Goal: Task Accomplishment & Management: Manage account settings

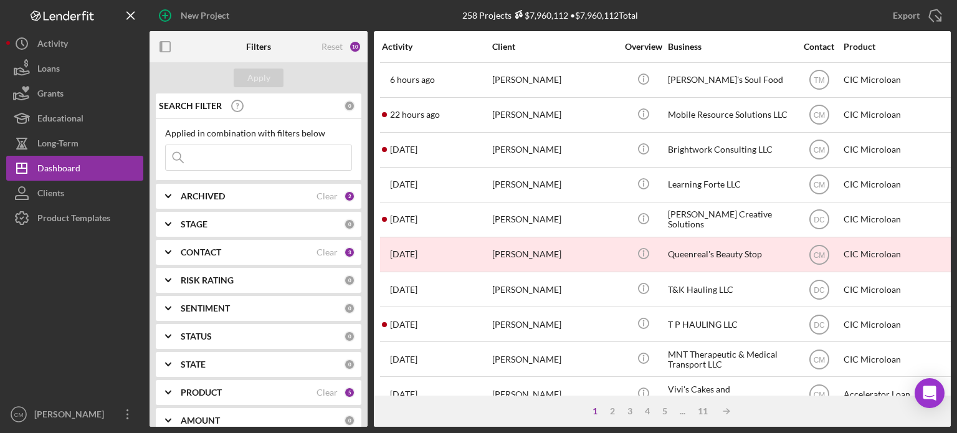
click at [289, 154] on input at bounding box center [259, 157] width 186 height 25
type input "[PERSON_NAME]"
click at [254, 74] on div "Apply" at bounding box center [258, 78] width 23 height 19
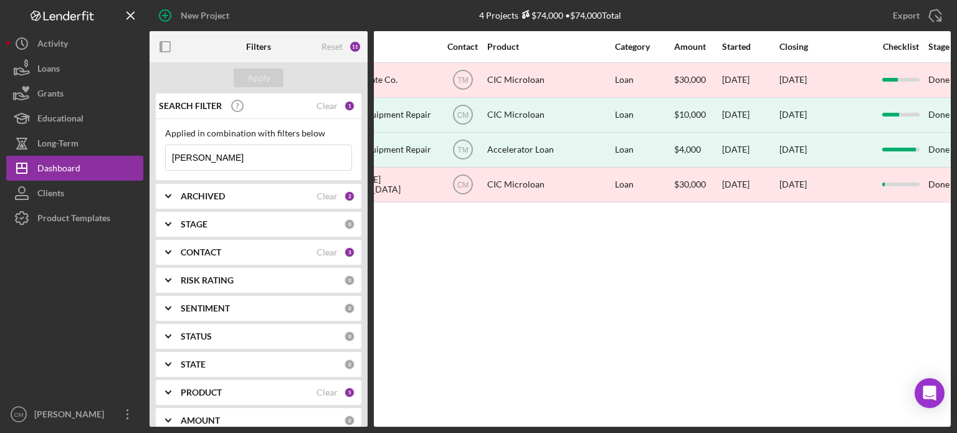
scroll to position [0, 359]
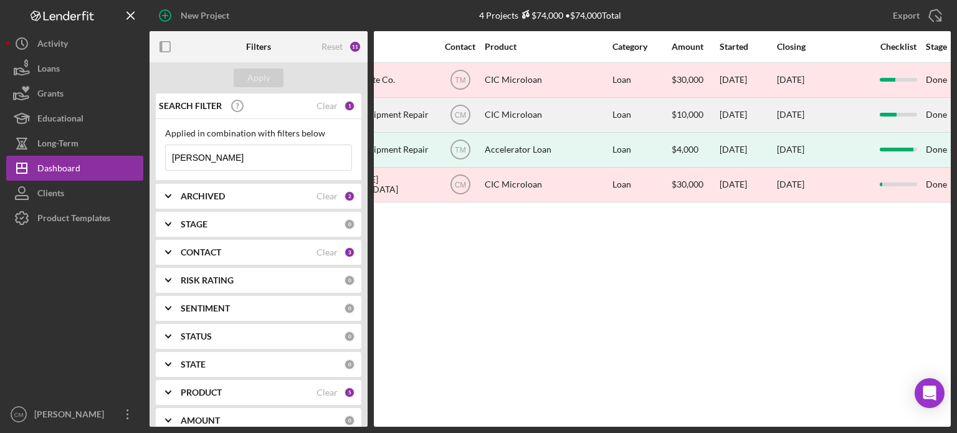
click at [550, 127] on div "CIC Microloan" at bounding box center [547, 114] width 125 height 33
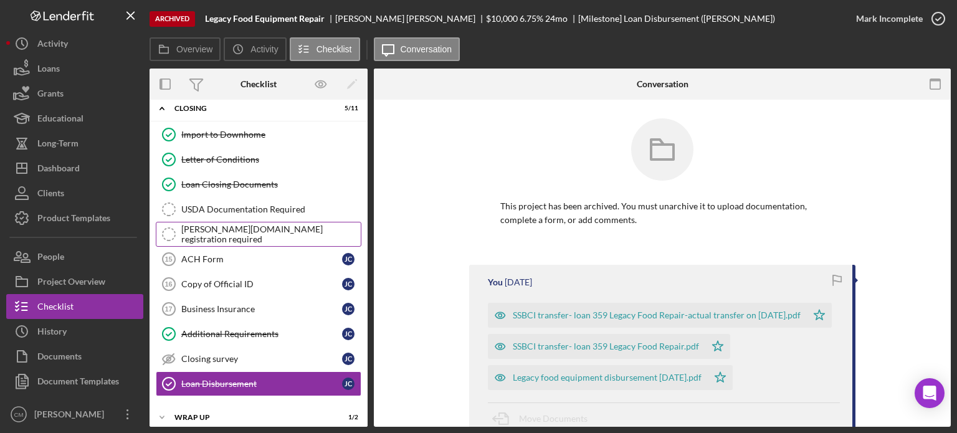
scroll to position [72, 0]
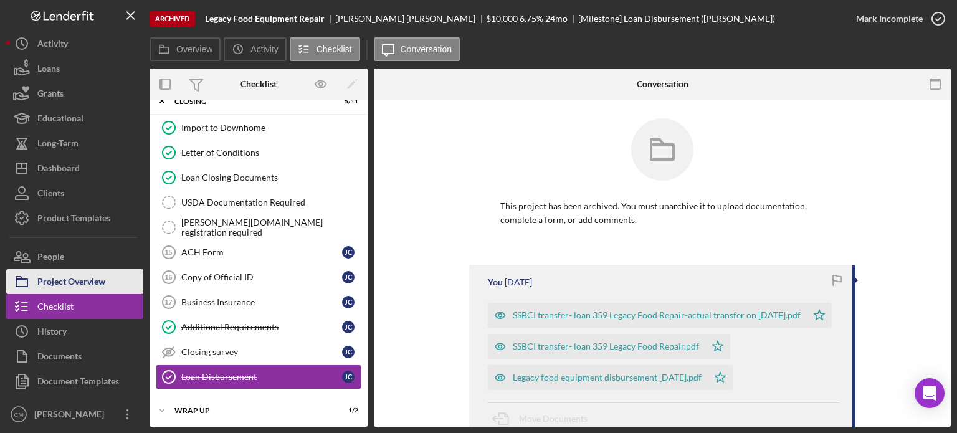
click at [106, 280] on button "Project Overview" at bounding box center [74, 281] width 137 height 25
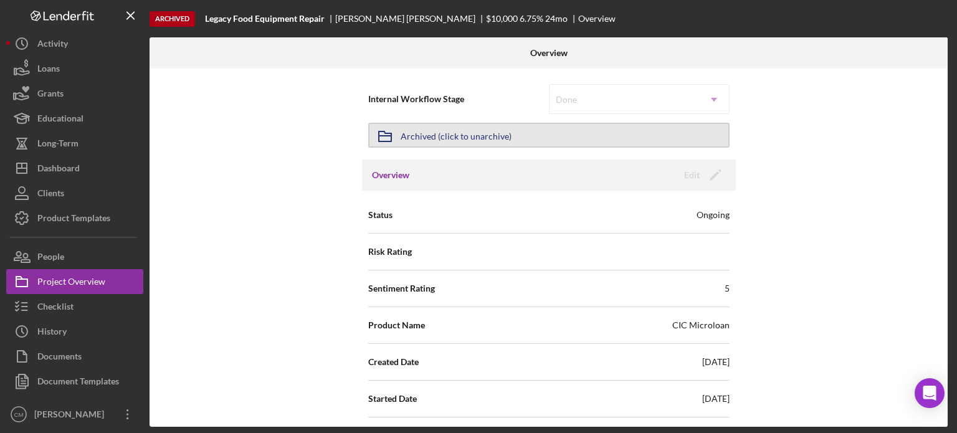
click at [463, 134] on div "Archived (click to unarchive)" at bounding box center [456, 135] width 111 height 22
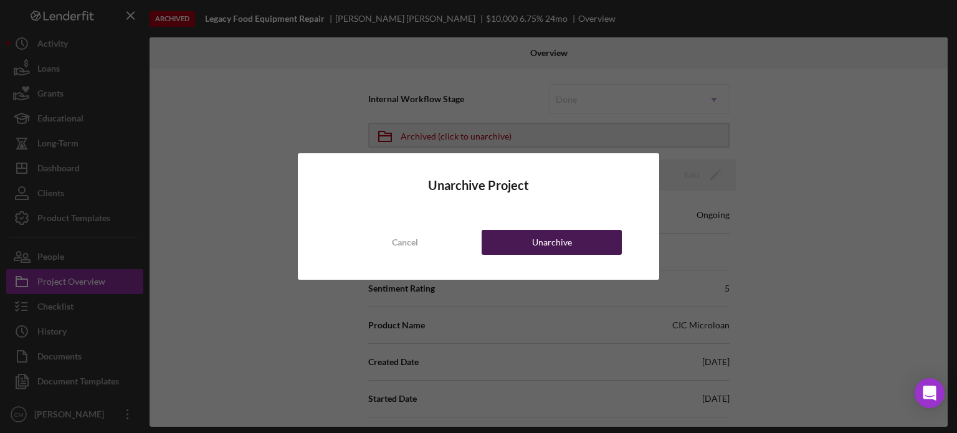
click at [538, 243] on div "Unarchive" at bounding box center [552, 242] width 40 height 25
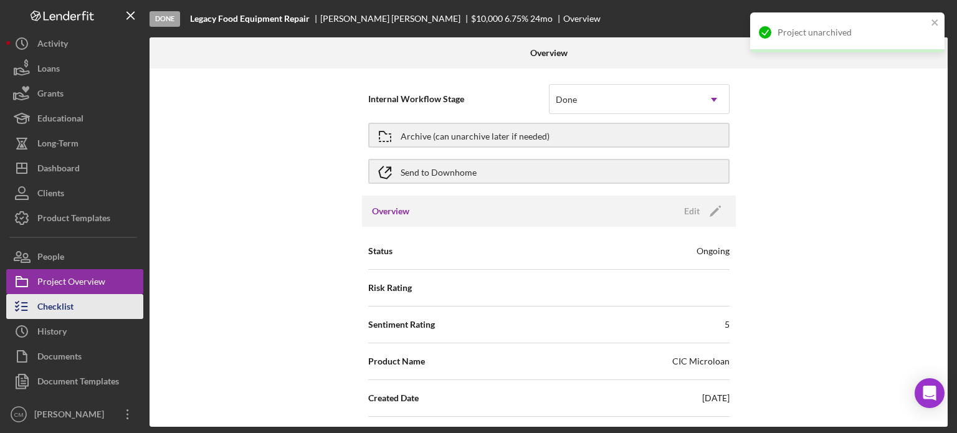
click at [95, 301] on button "Checklist" at bounding box center [74, 306] width 137 height 25
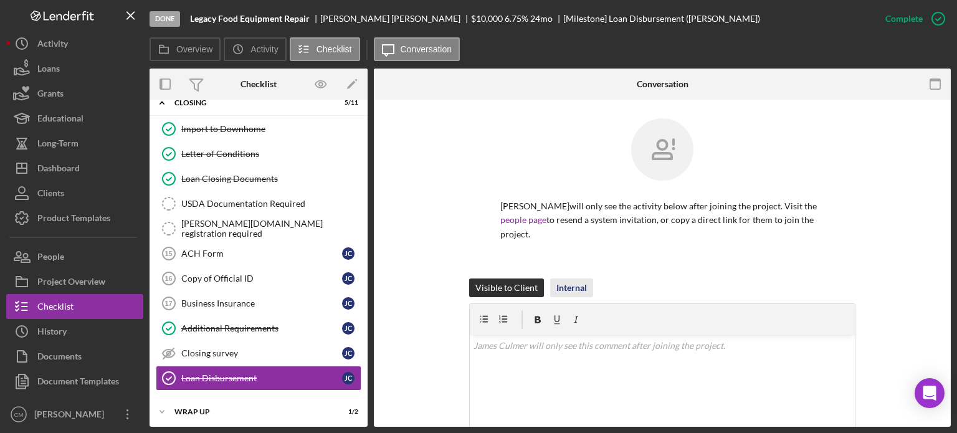
click at [579, 283] on div "Internal" at bounding box center [571, 287] width 31 height 19
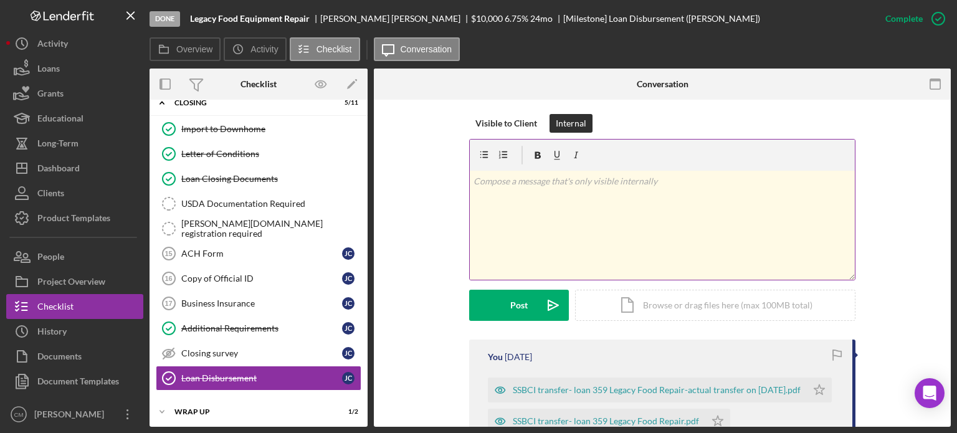
scroll to position [169, 0]
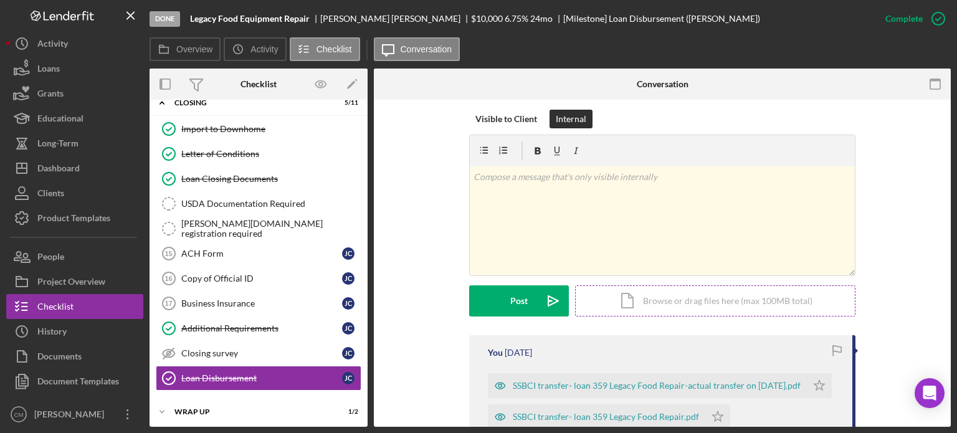
click at [668, 303] on div "Icon/Document Browse or drag files here (max 100MB total) Tap to choose files o…" at bounding box center [715, 300] width 280 height 31
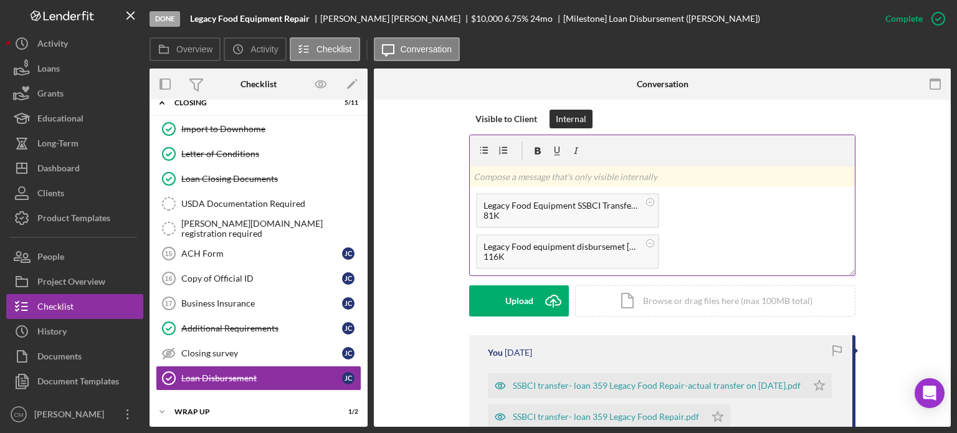
click at [596, 176] on p at bounding box center [662, 177] width 378 height 14
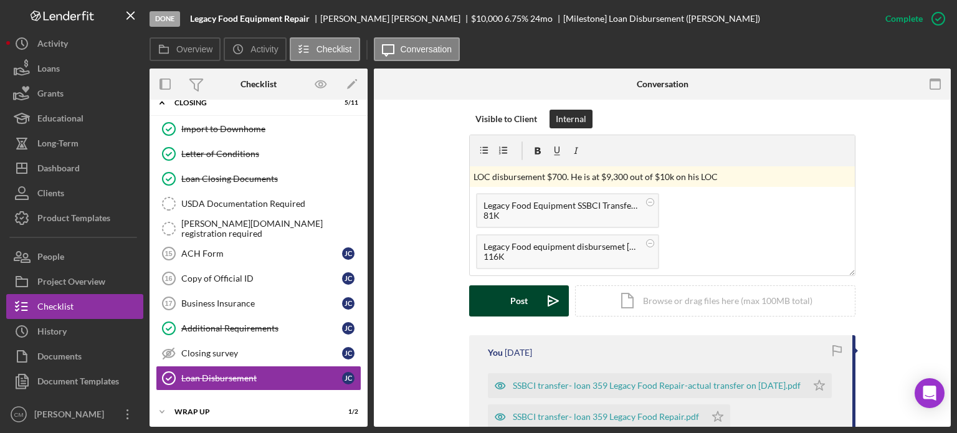
click at [527, 308] on button "Post Icon/icon-invite-send" at bounding box center [519, 300] width 100 height 31
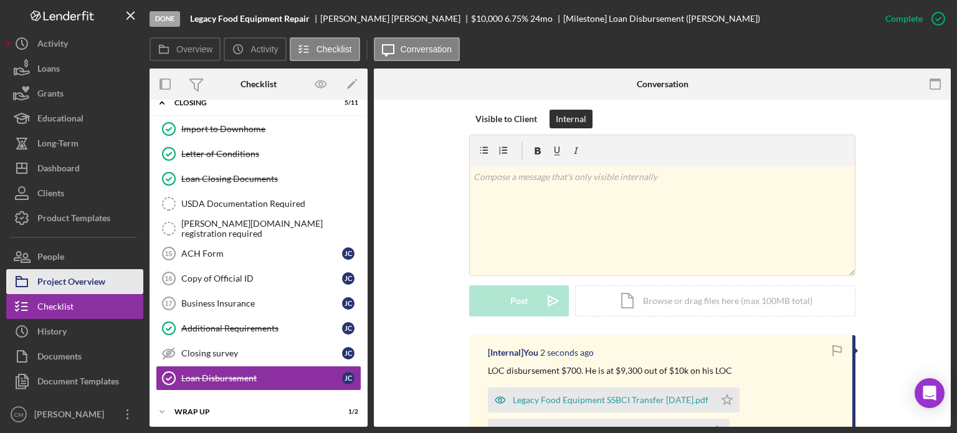
click at [75, 286] on div "Project Overview" at bounding box center [71, 283] width 68 height 28
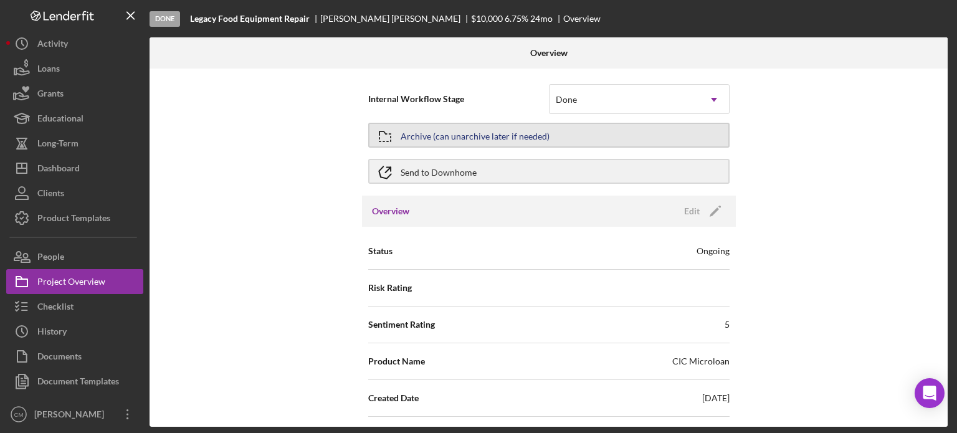
click at [536, 136] on div "Archive (can unarchive later if needed)" at bounding box center [475, 135] width 149 height 22
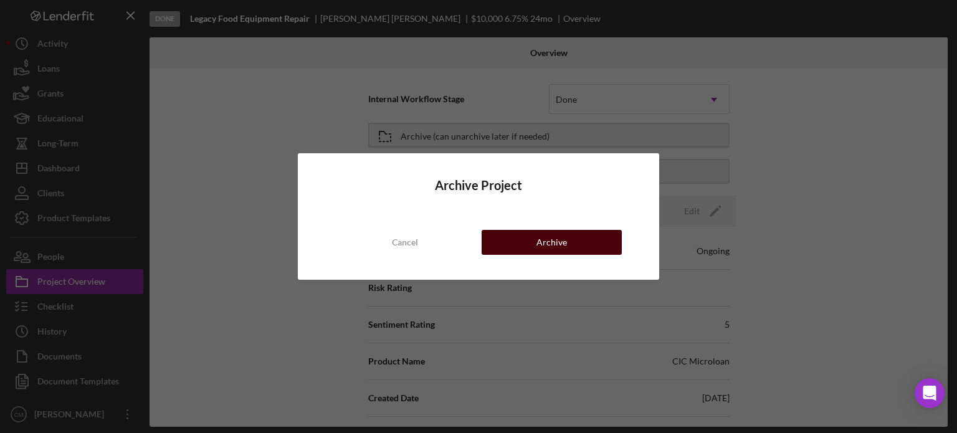
click at [549, 249] on div "Archive" at bounding box center [551, 242] width 31 height 25
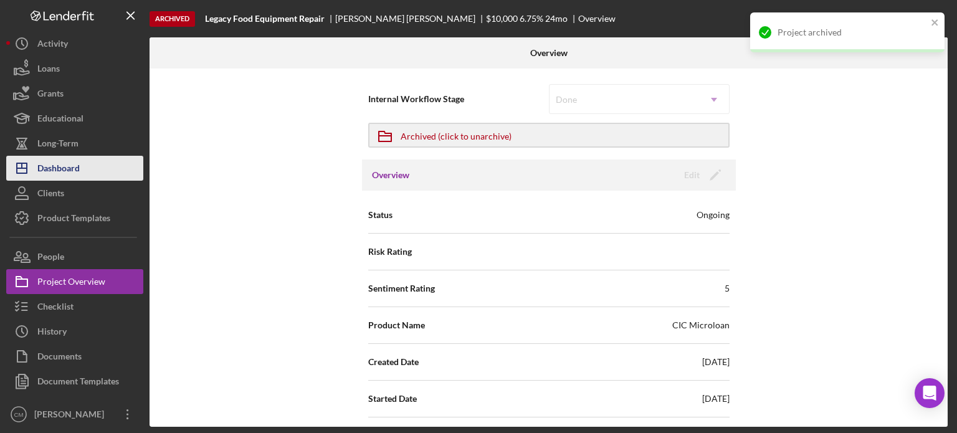
click at [72, 157] on div "Dashboard" at bounding box center [58, 170] width 42 height 28
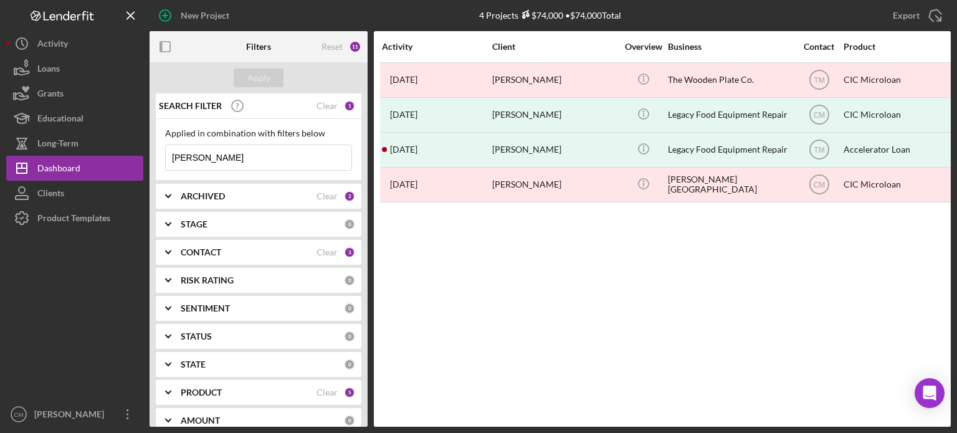
click at [292, 161] on input "[PERSON_NAME]" at bounding box center [259, 157] width 186 height 25
click at [280, 85] on button "Apply" at bounding box center [259, 78] width 50 height 19
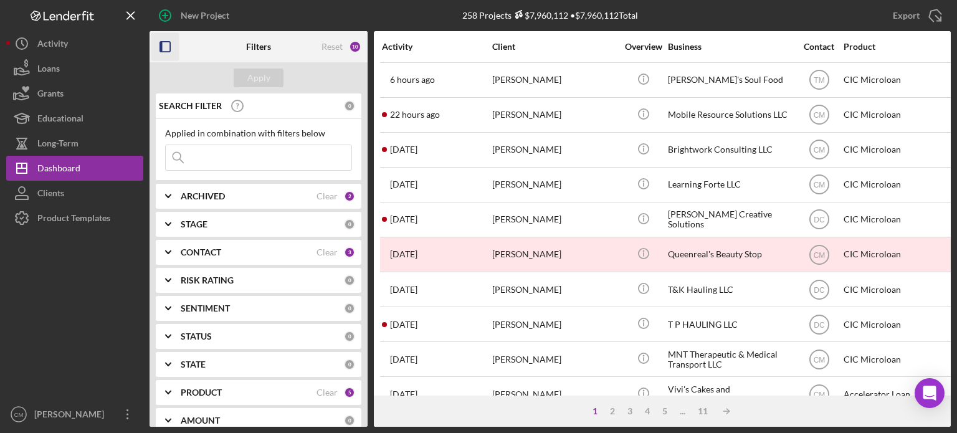
click at [169, 45] on icon "button" at bounding box center [165, 47] width 28 height 28
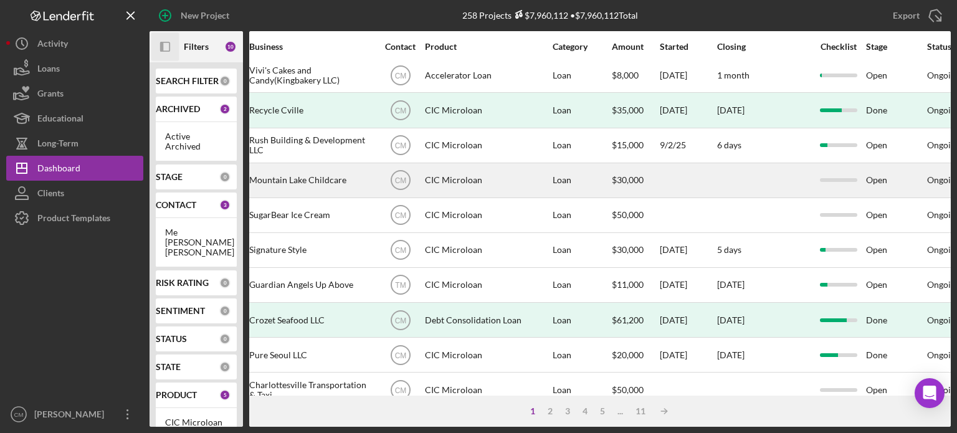
scroll to position [319, 289]
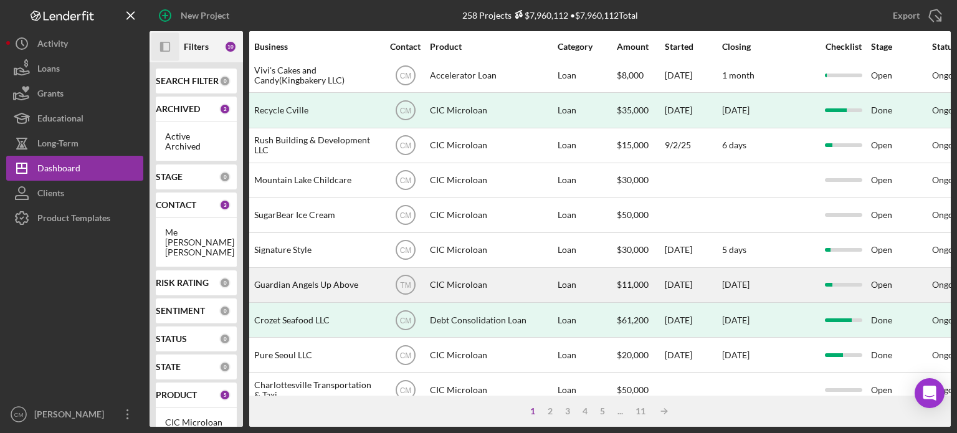
click at [491, 286] on div "CIC Microloan" at bounding box center [492, 284] width 125 height 33
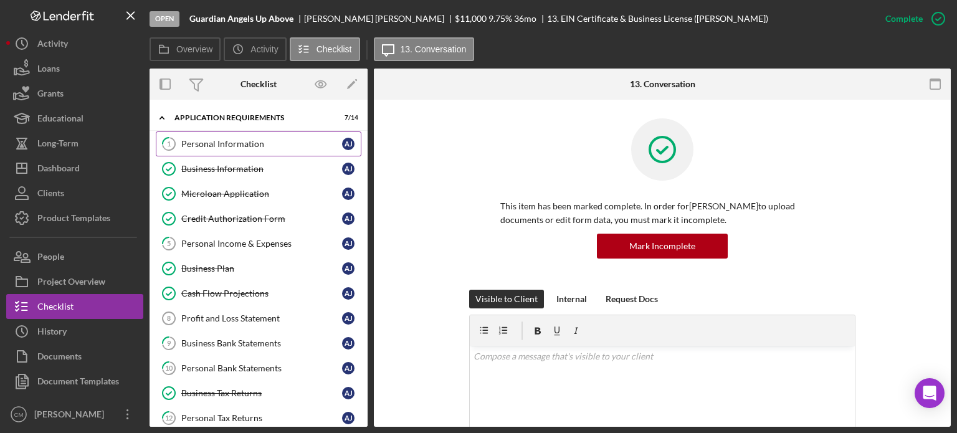
click at [241, 145] on div "Personal Information" at bounding box center [261, 144] width 161 height 10
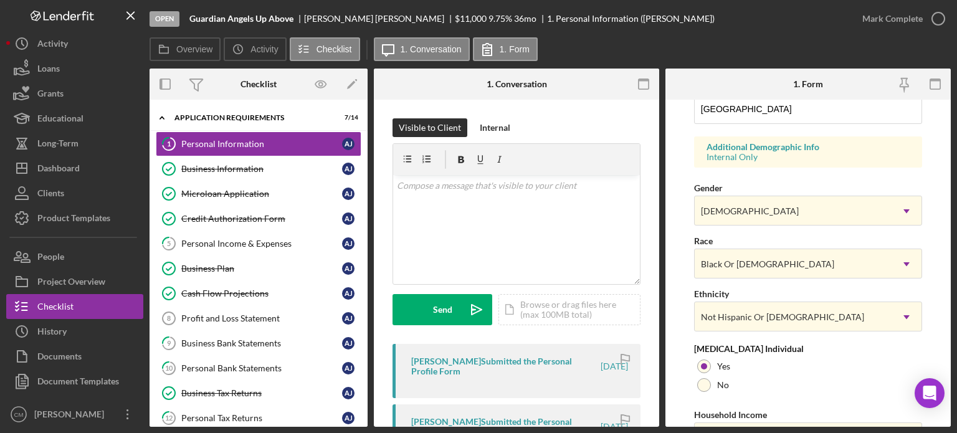
scroll to position [502, 0]
